Goal: Consume media (video, audio)

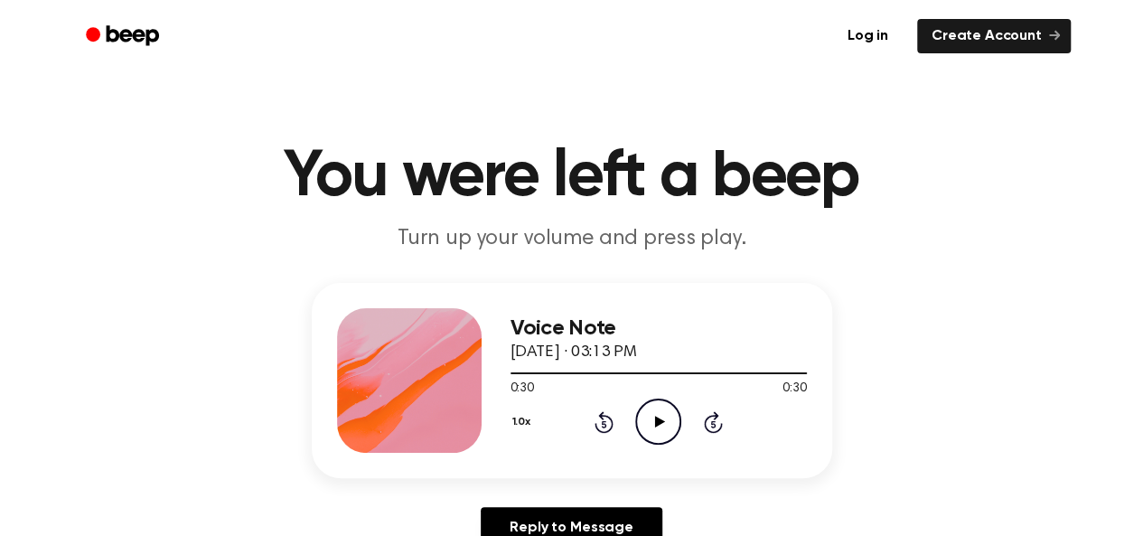
click at [653, 436] on icon "Play Audio" at bounding box center [658, 422] width 46 height 46
click at [600, 427] on icon "Rewind 5 seconds" at bounding box center [604, 421] width 20 height 23
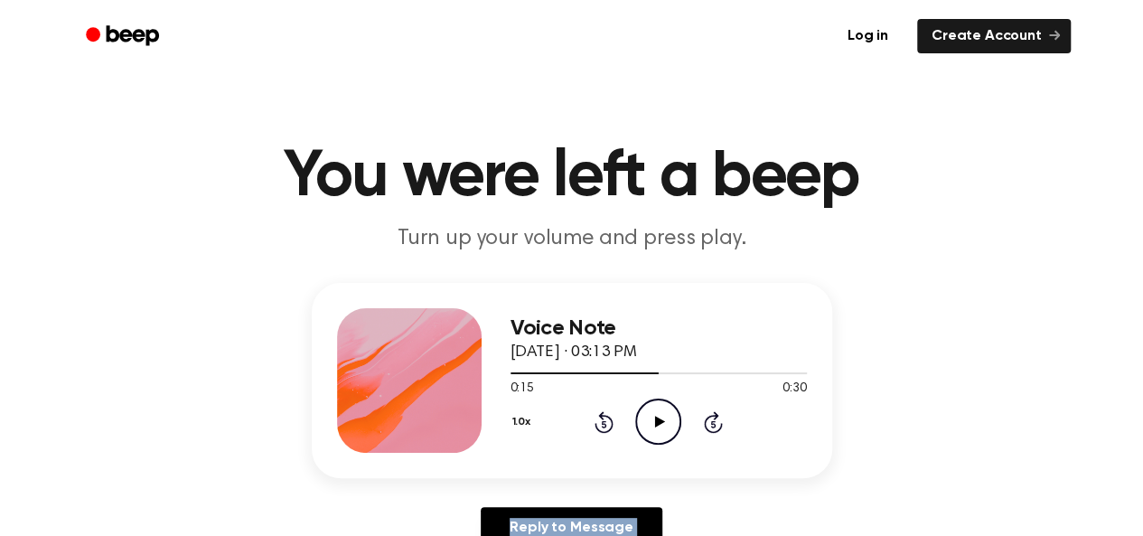
click at [600, 427] on icon "Rewind 5 seconds" at bounding box center [604, 421] width 20 height 23
click at [649, 427] on icon "Play Audio" at bounding box center [658, 422] width 46 height 46
